Goal: Transaction & Acquisition: Purchase product/service

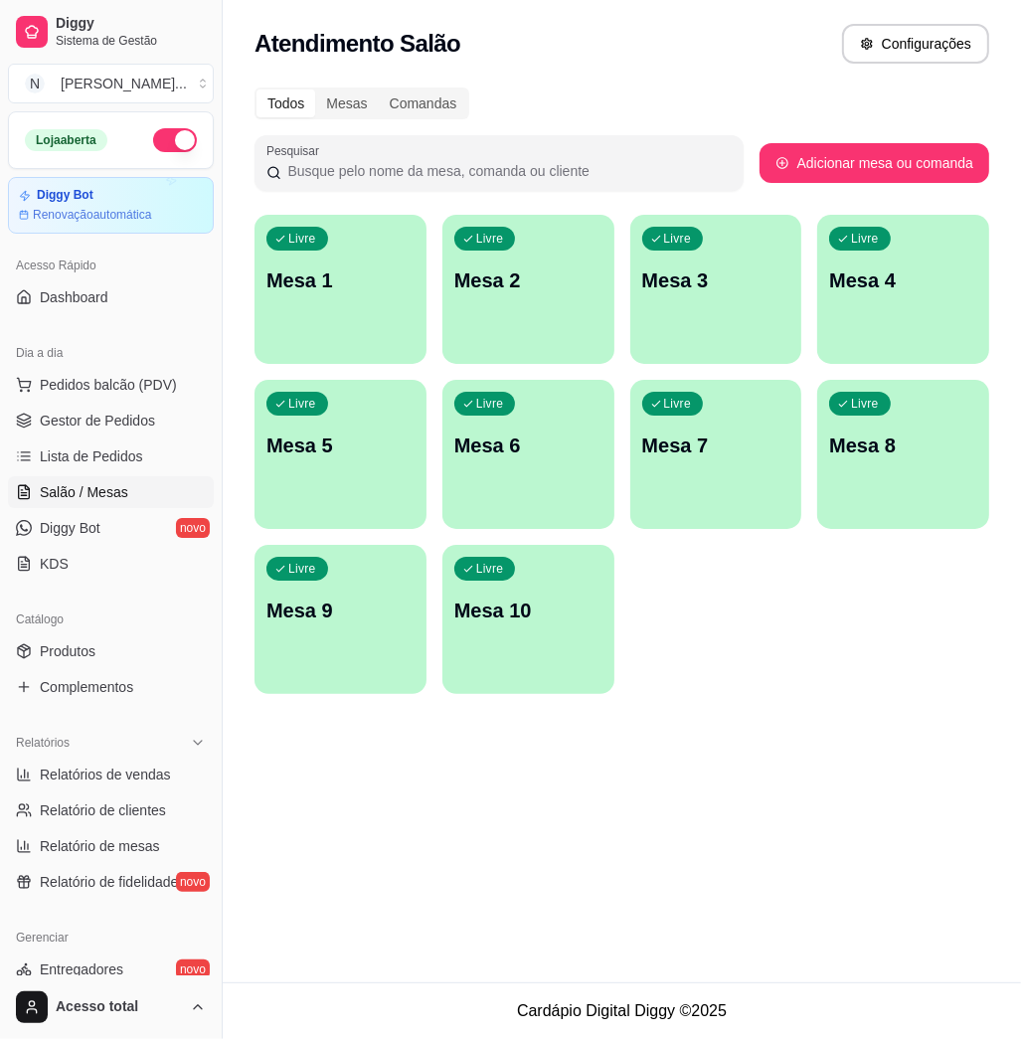
click at [118, 481] on link "Salão / Mesas" at bounding box center [111, 492] width 206 height 32
drag, startPoint x: 137, startPoint y: 390, endPoint x: 122, endPoint y: 379, distance: 18.5
click at [129, 391] on span "Pedidos balcão (PDV)" at bounding box center [108, 385] width 137 height 20
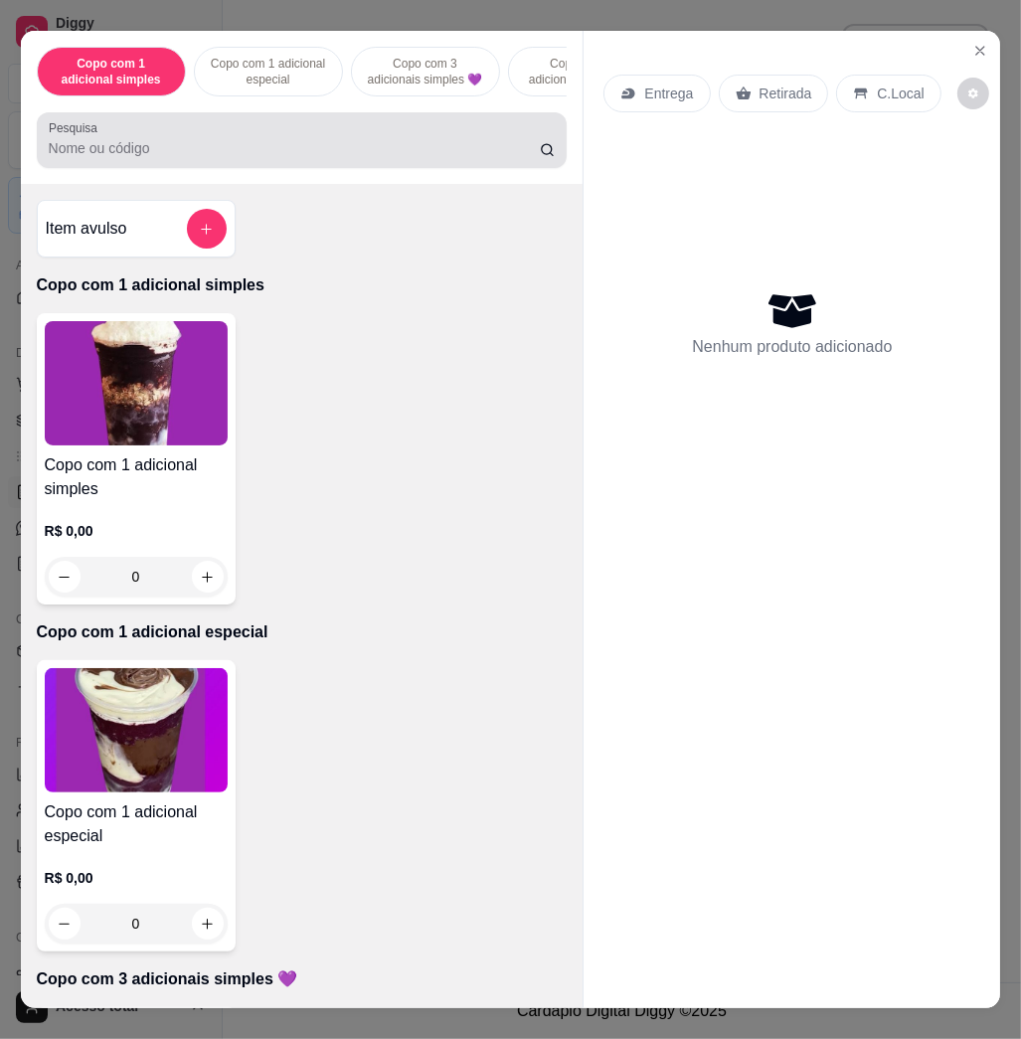
click at [235, 128] on div "Pesquisa" at bounding box center [302, 140] width 531 height 56
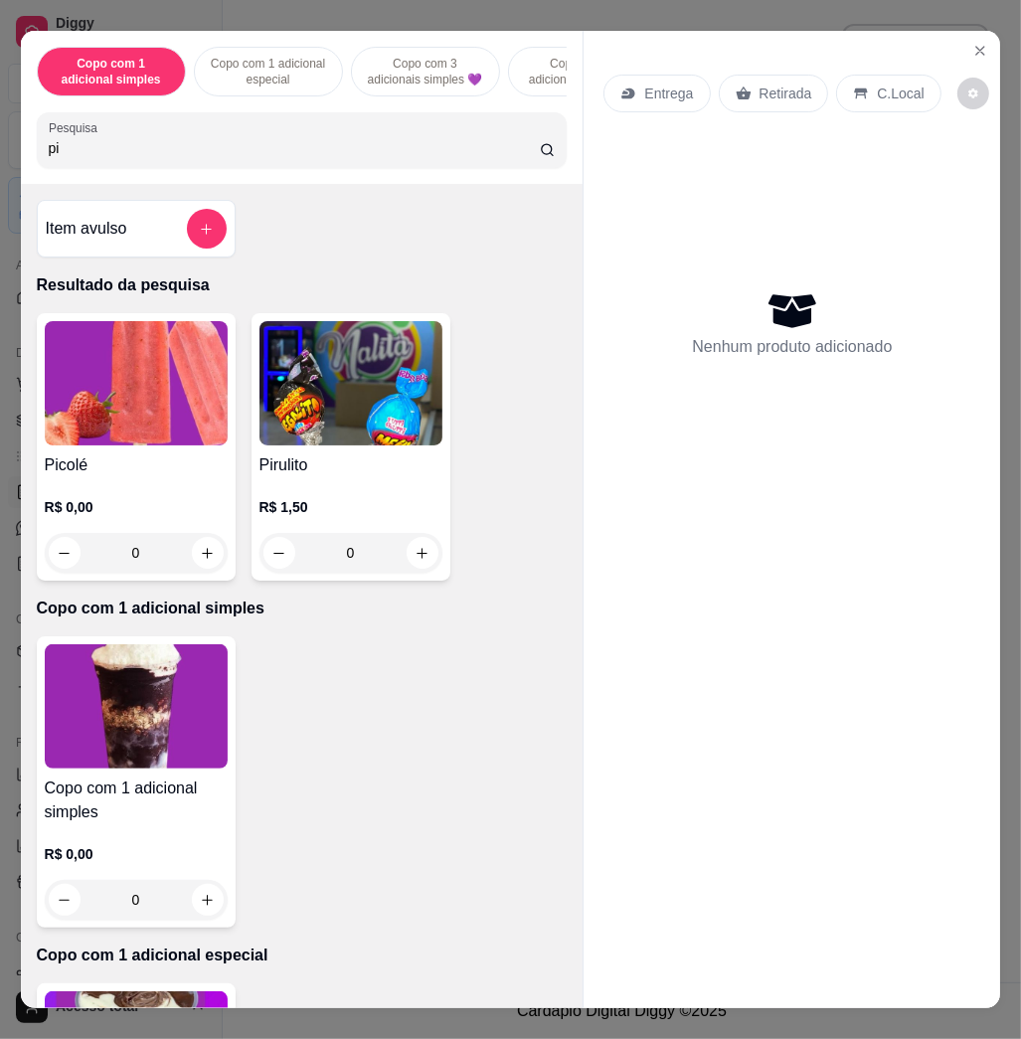
click at [107, 425] on img at bounding box center [136, 383] width 183 height 124
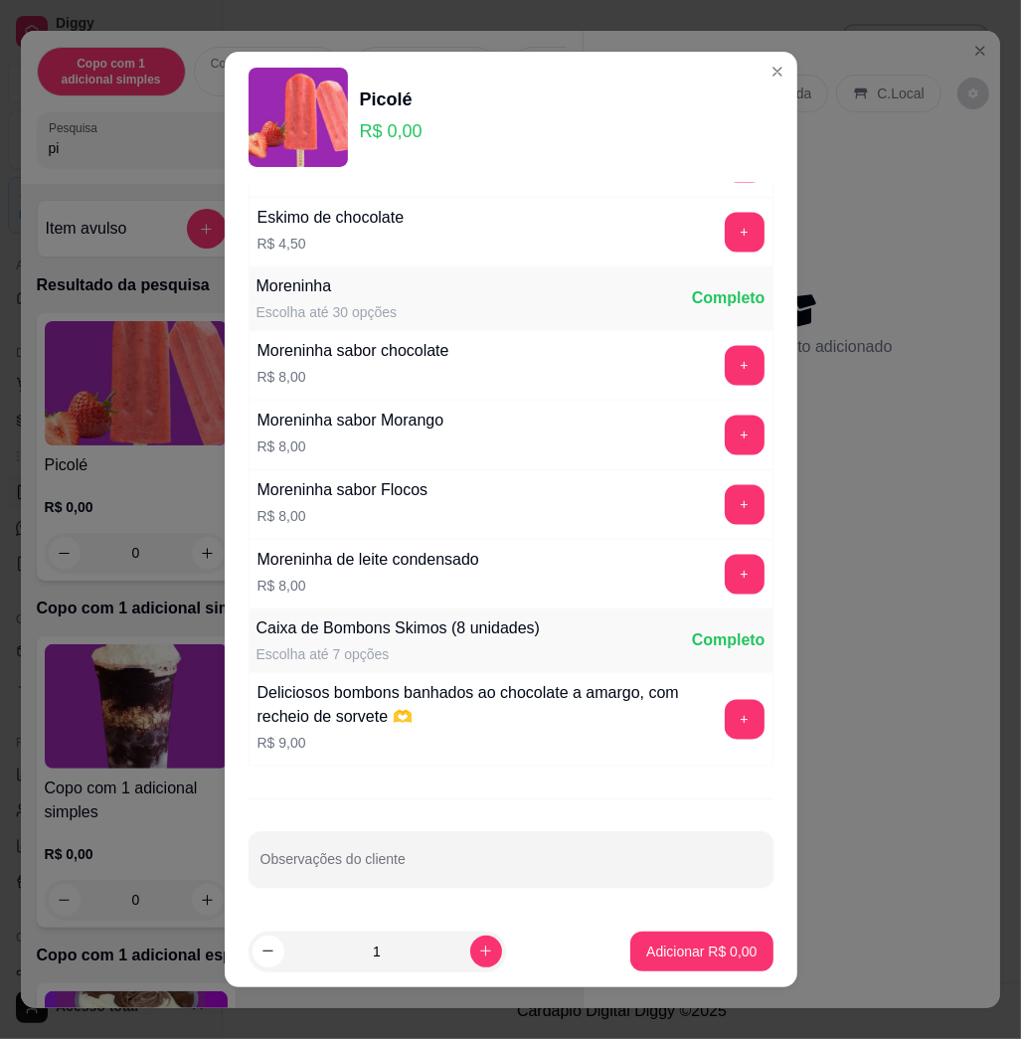
scroll to position [11, 0]
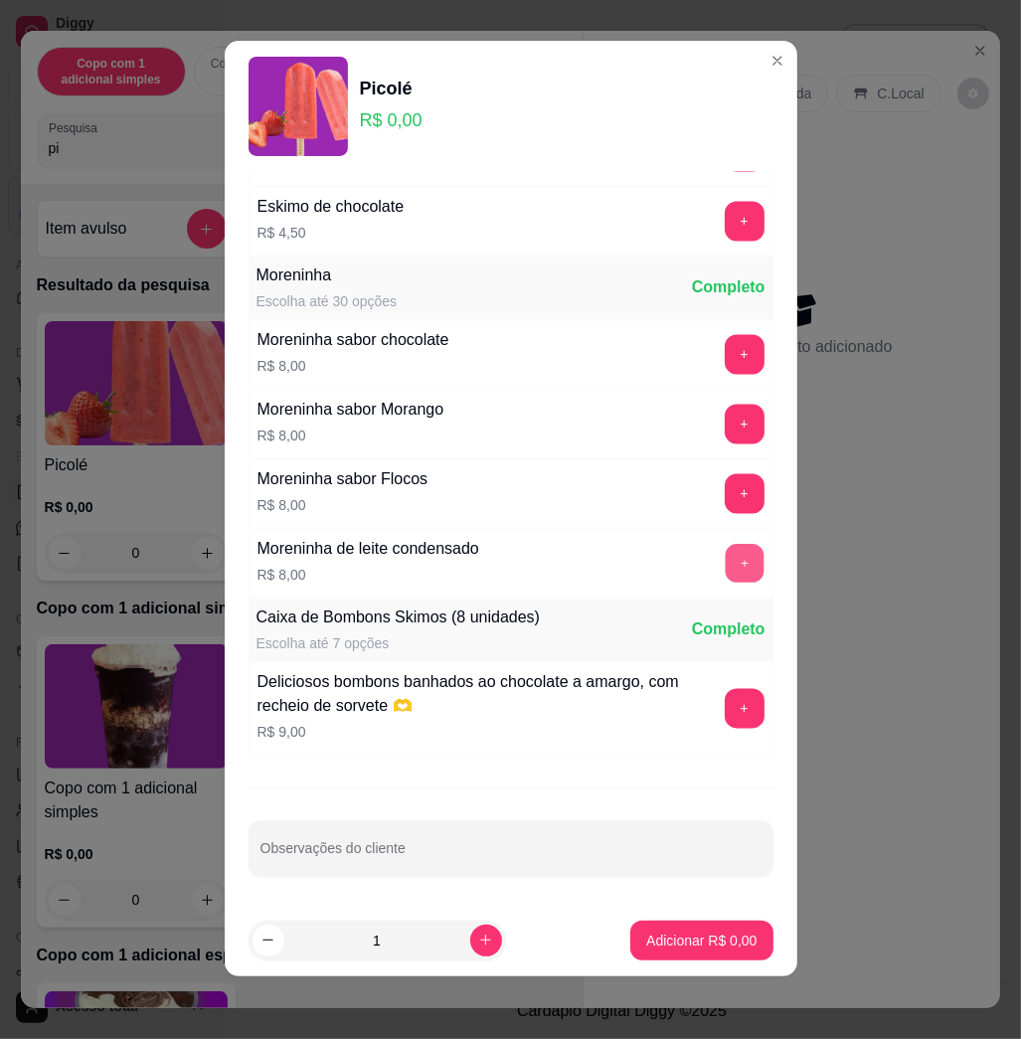
click at [725, 558] on button "+" at bounding box center [744, 564] width 39 height 39
click at [669, 953] on button "Adicionar R$ 8,00" at bounding box center [701, 940] width 138 height 39
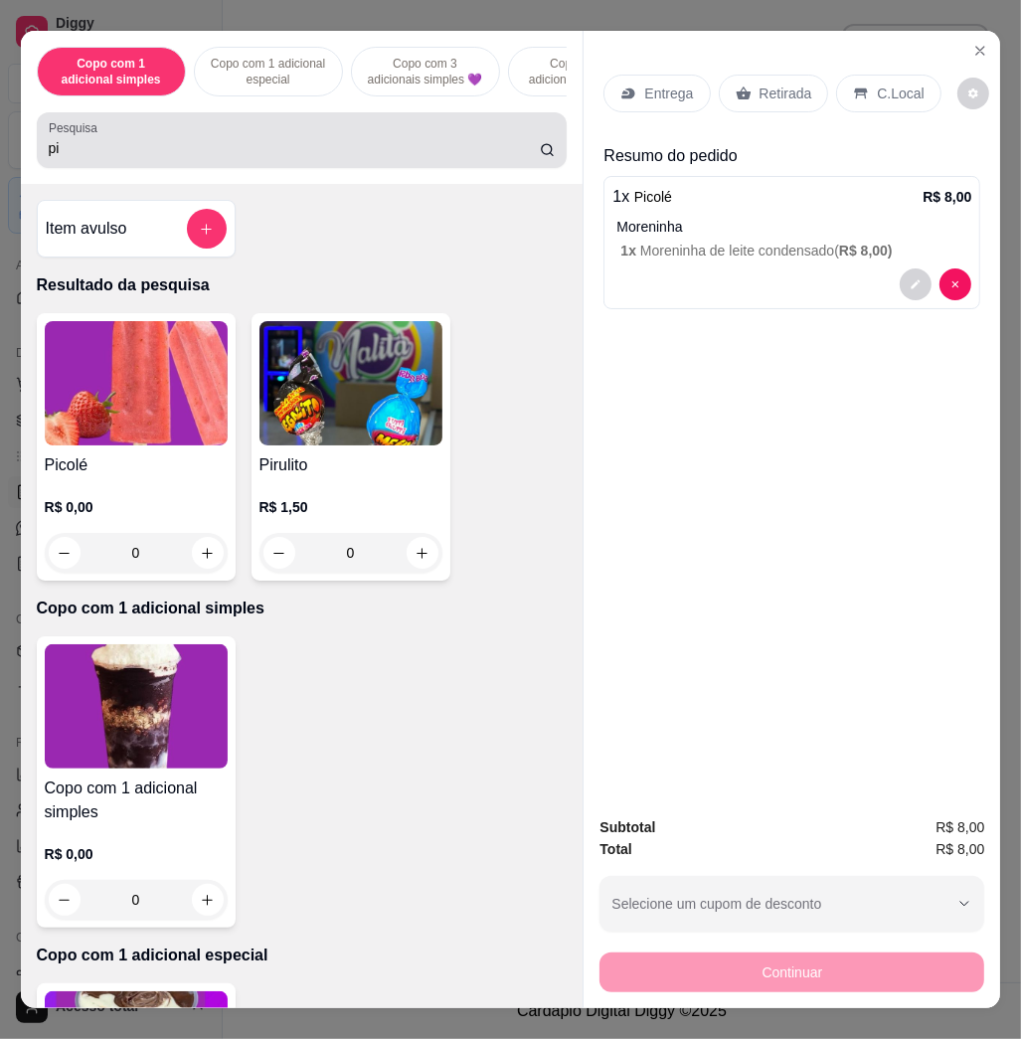
click at [234, 133] on div "pi" at bounding box center [302, 140] width 507 height 40
click at [236, 137] on div "pi" at bounding box center [302, 140] width 507 height 40
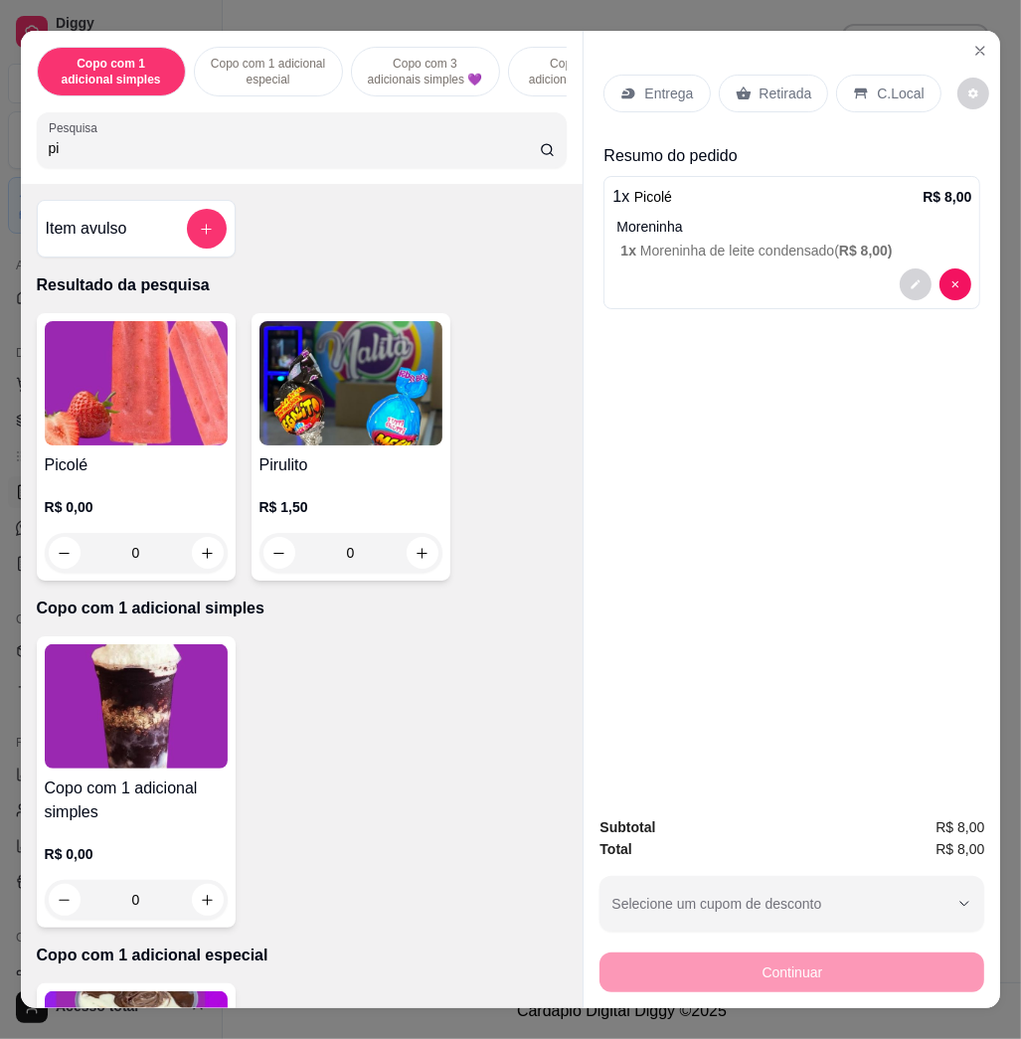
type input "p"
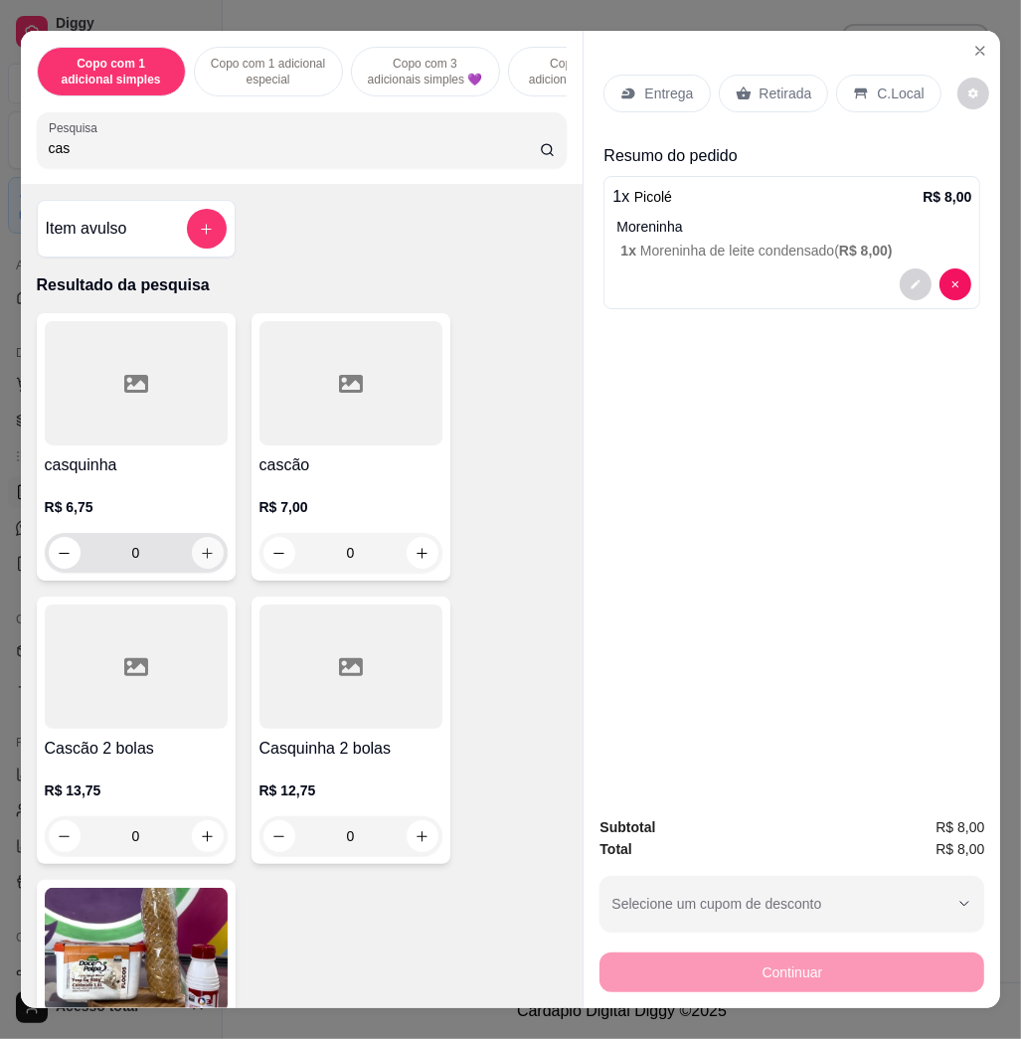
type input "cas"
click at [200, 558] on icon "increase-product-quantity" at bounding box center [207, 553] width 15 height 15
type input "1"
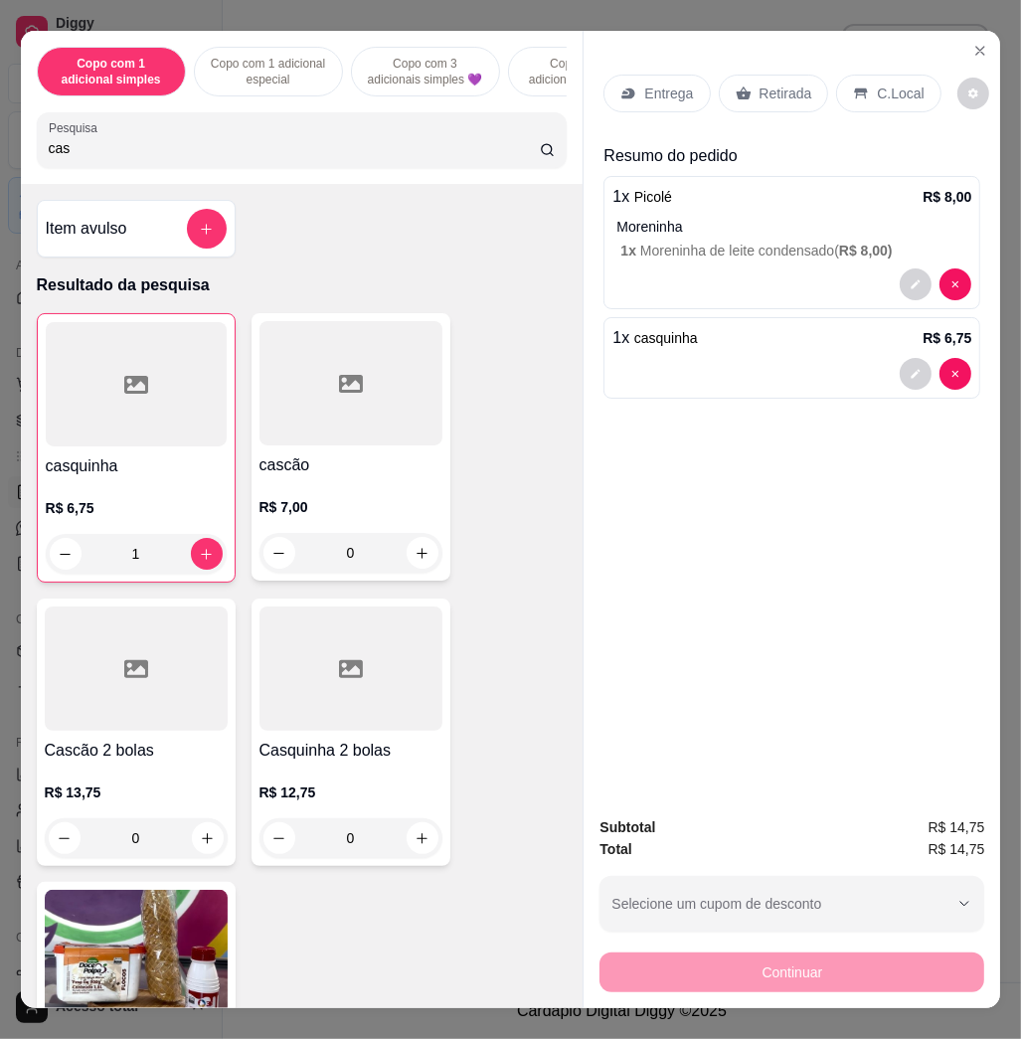
click at [891, 84] on p "C.Local" at bounding box center [900, 94] width 47 height 20
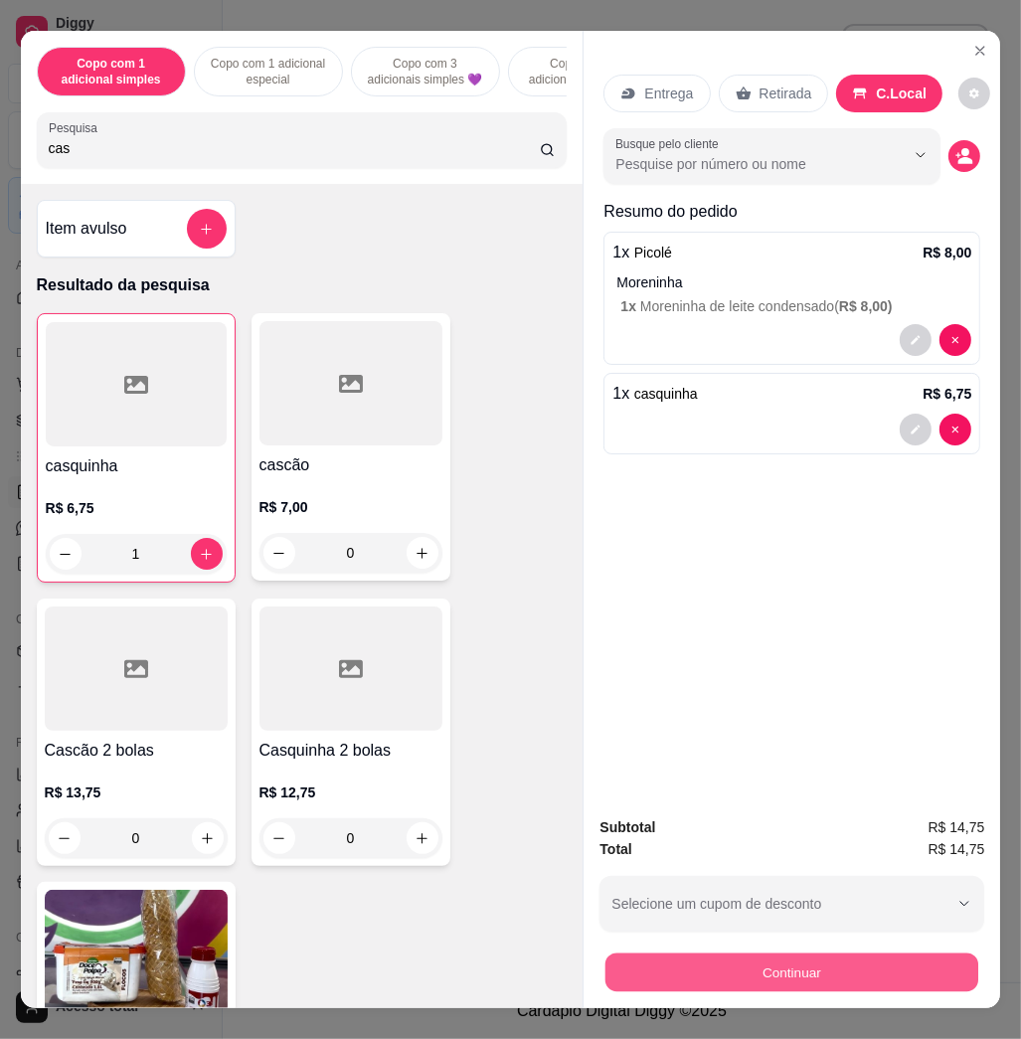
click at [741, 959] on button "Continuar" at bounding box center [791, 971] width 373 height 39
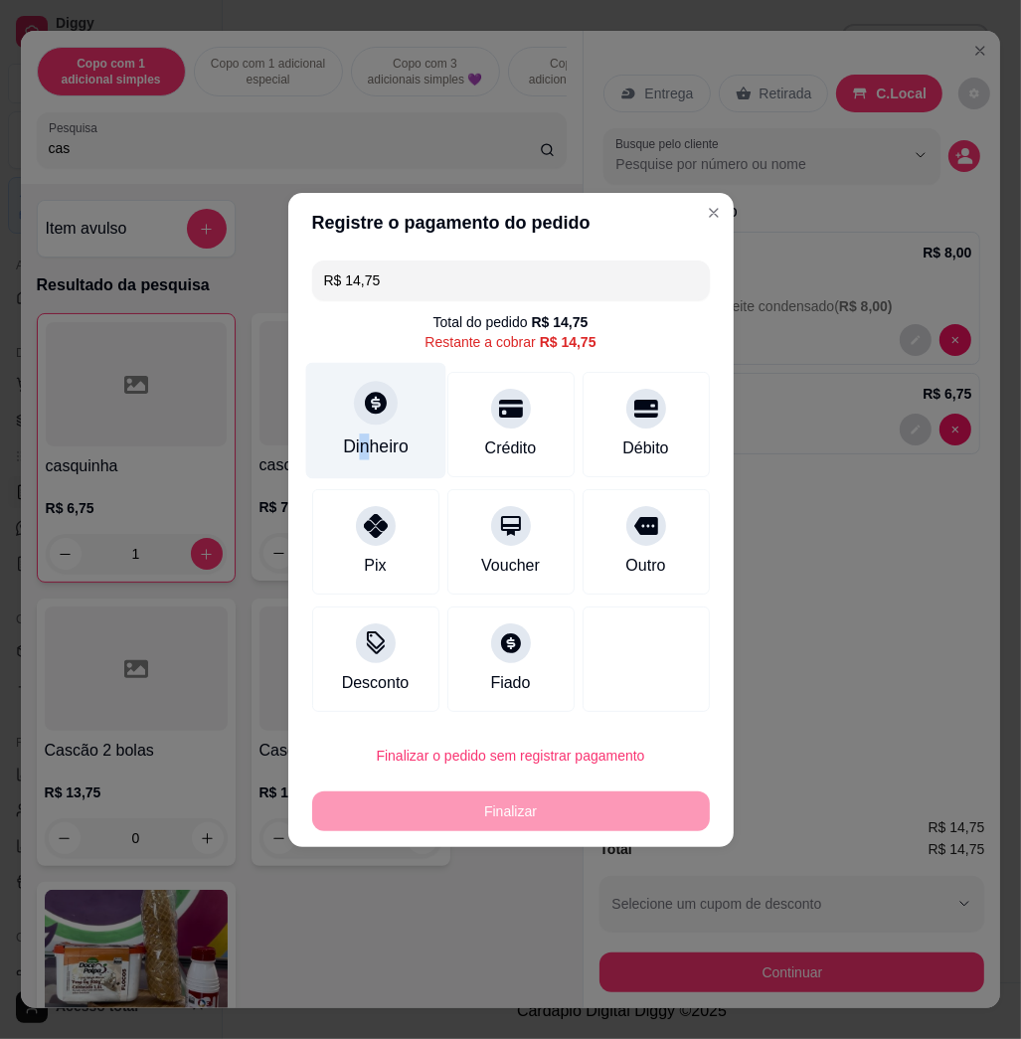
click at [362, 442] on div "Dinheiro" at bounding box center [376, 446] width 66 height 26
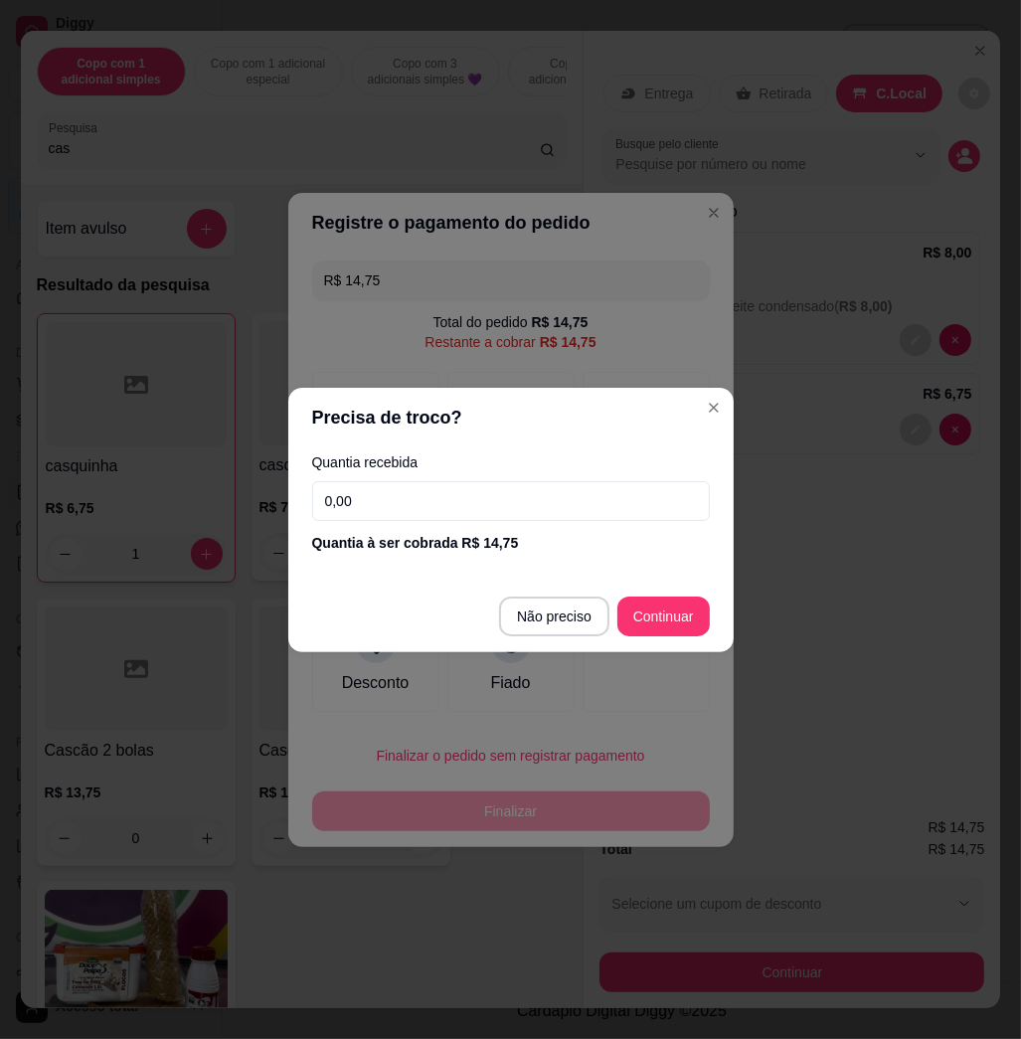
drag, startPoint x: 362, startPoint y: 442, endPoint x: 417, endPoint y: 492, distance: 73.9
click at [415, 484] on input "0,00" at bounding box center [511, 501] width 398 height 40
click at [417, 492] on input "0,00" at bounding box center [511, 501] width 398 height 40
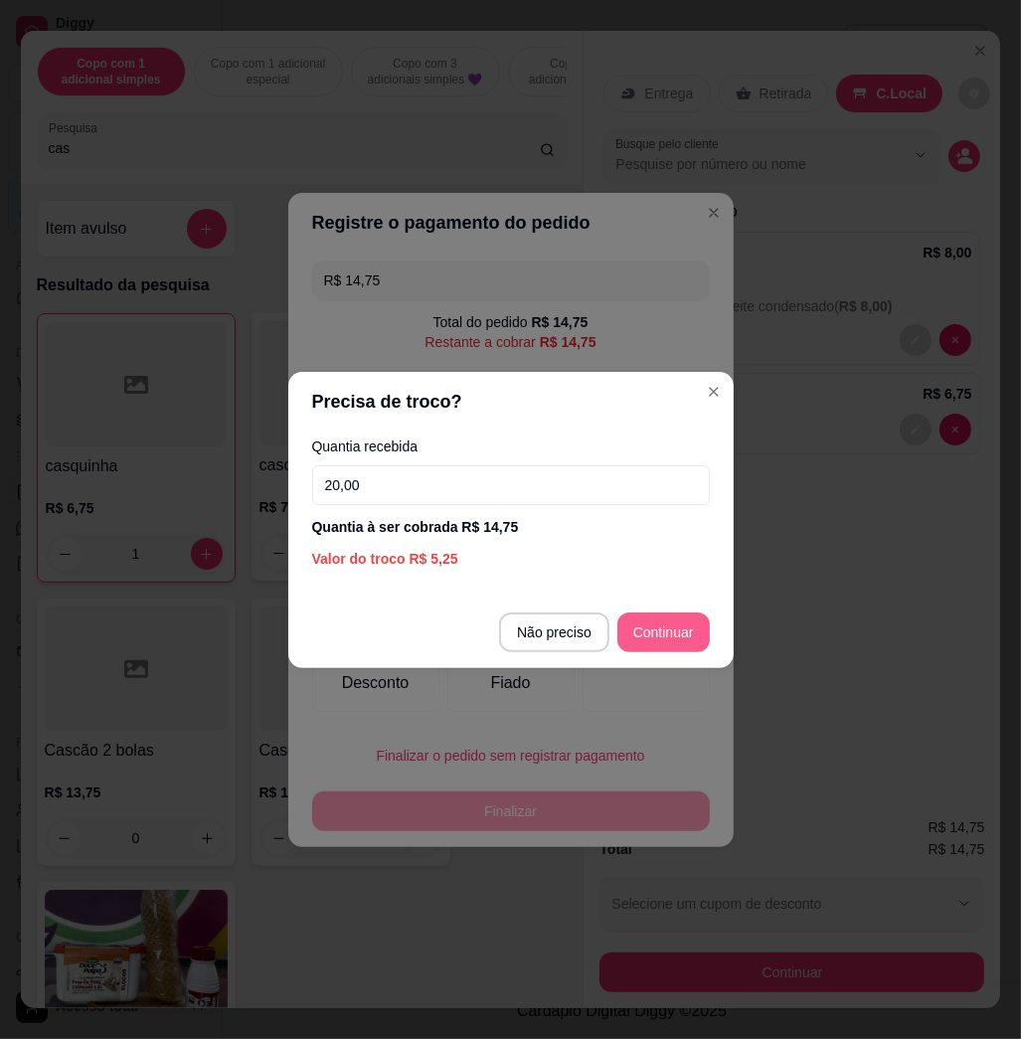
type input "20,00"
type input "R$ 0,00"
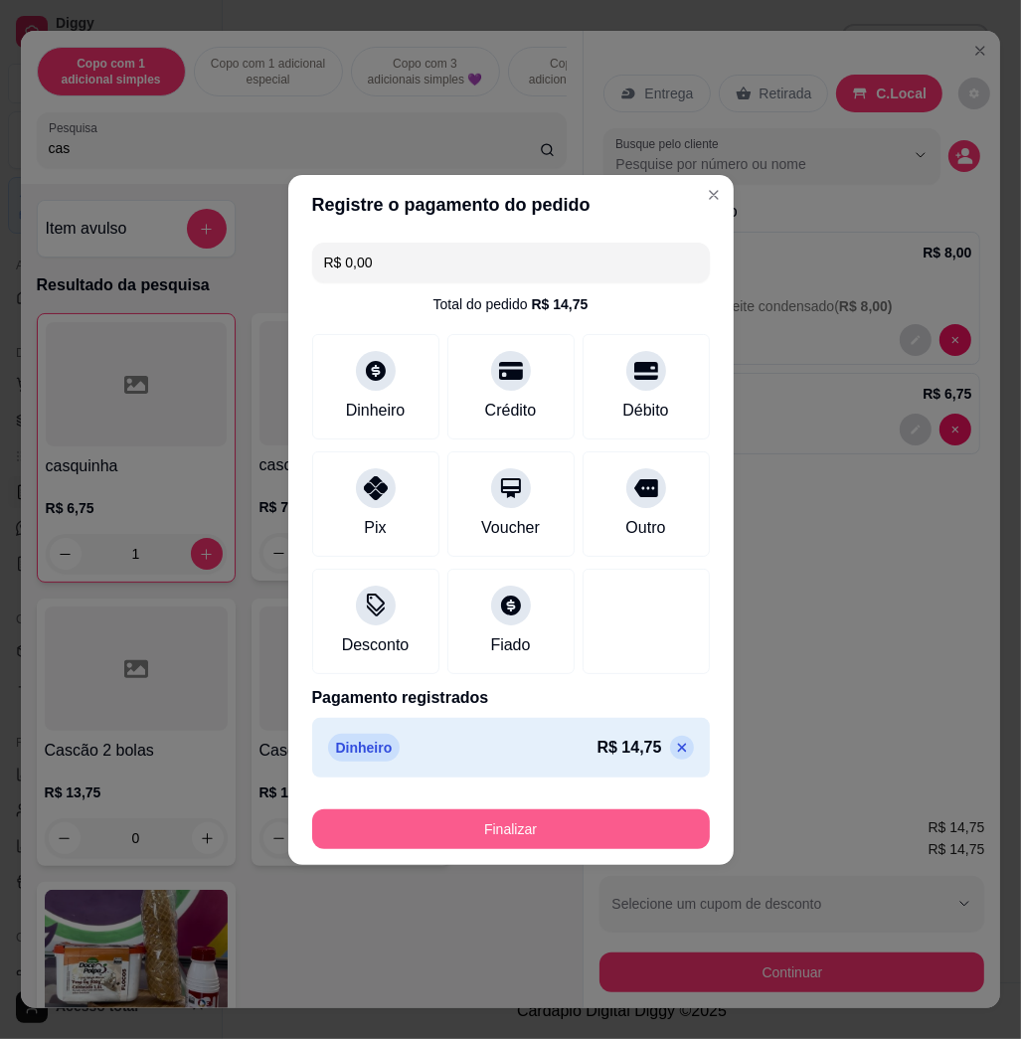
click at [644, 826] on button "Finalizar" at bounding box center [511, 829] width 398 height 40
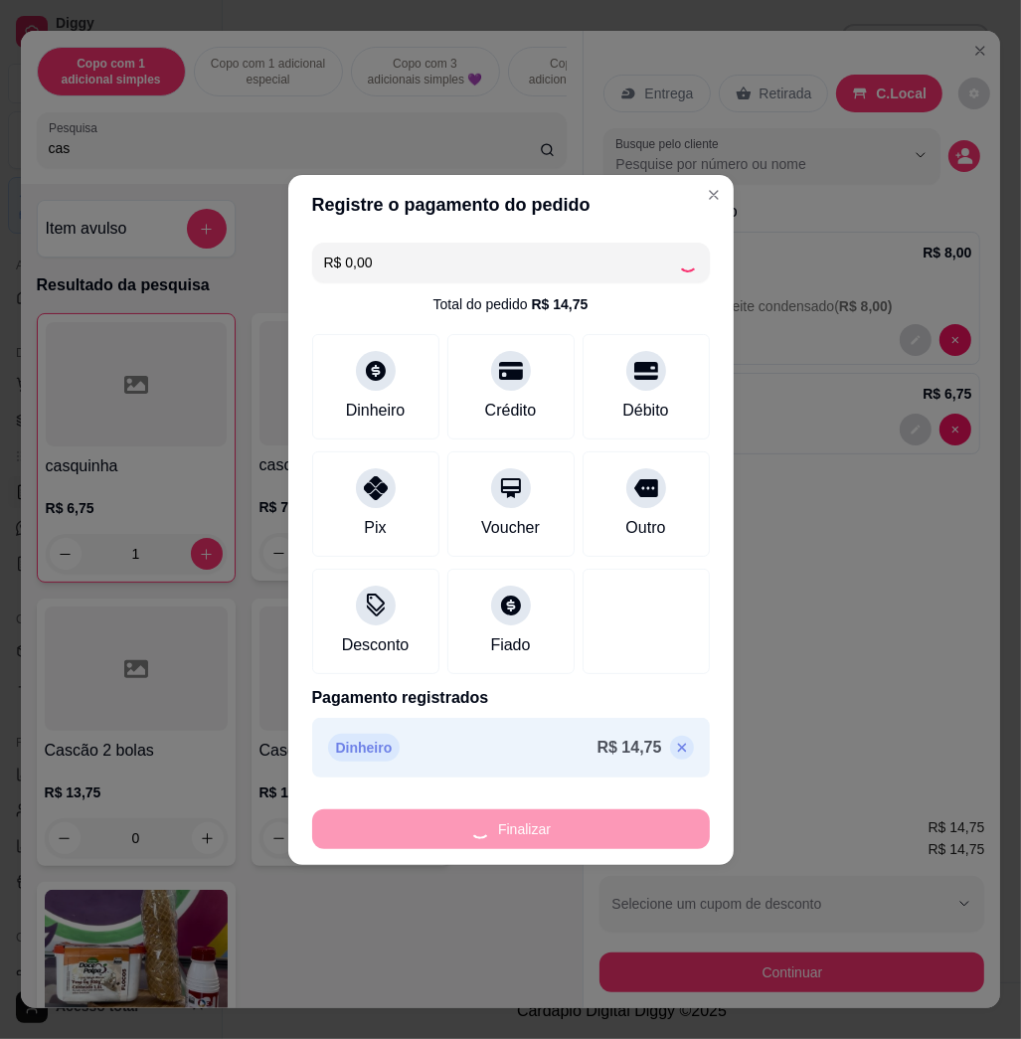
type input "0"
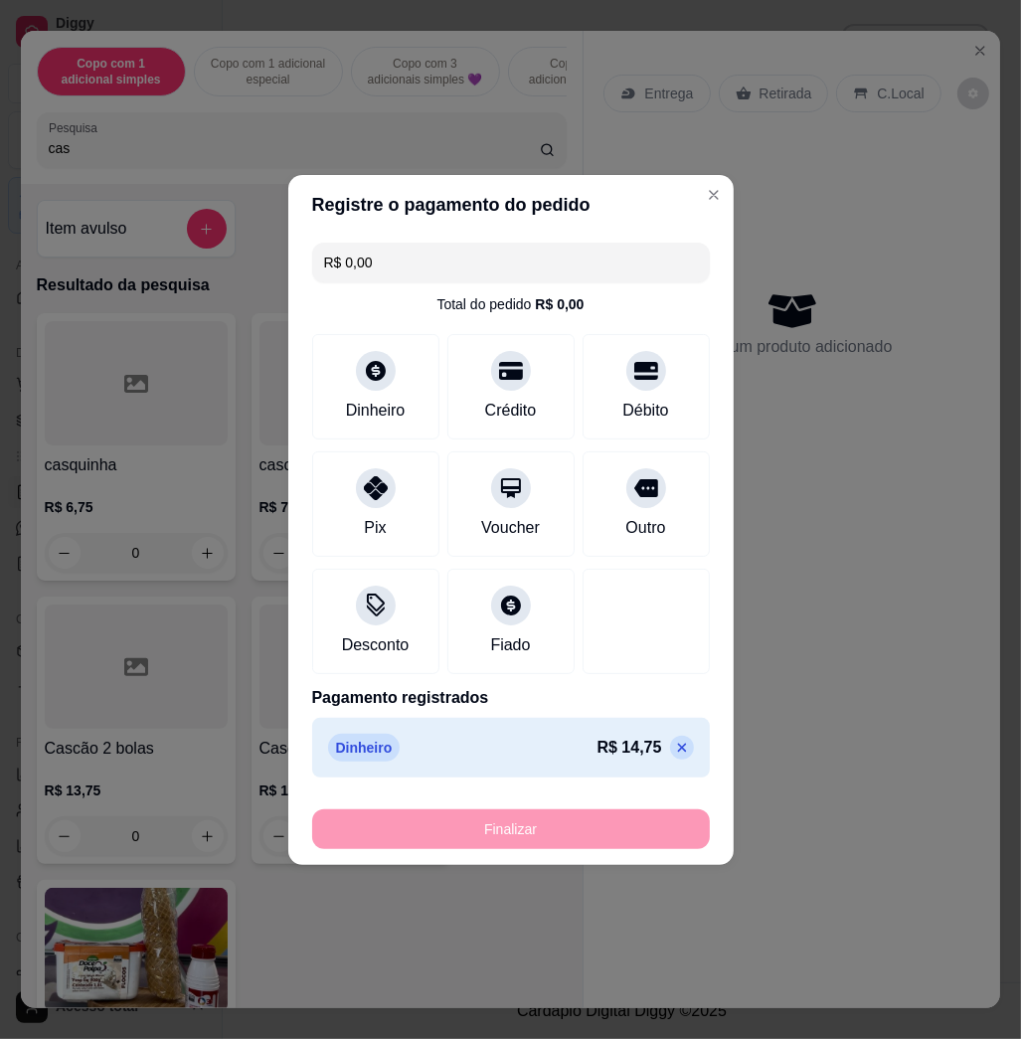
type input "-R$ 14,75"
